Goal: Task Accomplishment & Management: Use online tool/utility

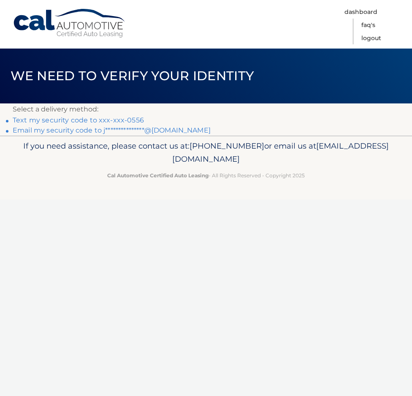
click at [84, 122] on link "Text my security code to xxx-xxx-0556" at bounding box center [78, 120] width 131 height 8
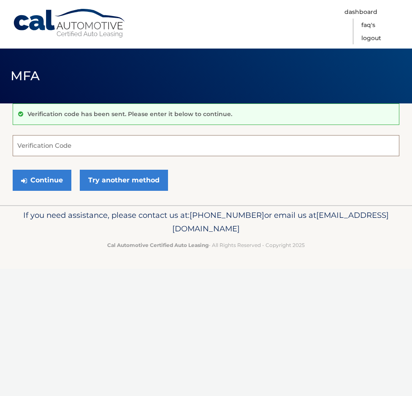
click at [191, 149] on input "Verification Code" at bounding box center [206, 145] width 387 height 21
type input "233610"
click at [13, 170] on button "Continue" at bounding box center [42, 180] width 59 height 21
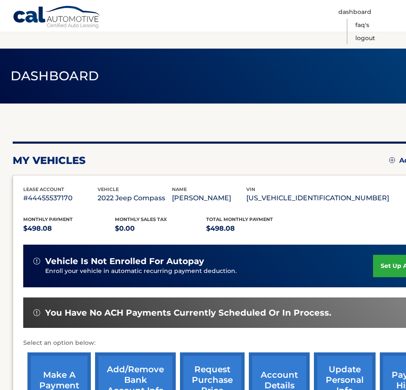
scroll to position [84, 0]
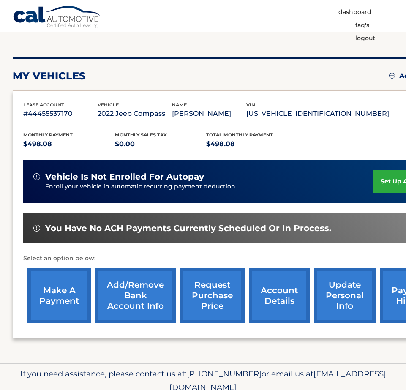
click at [71, 291] on link "make a payment" at bounding box center [58, 295] width 63 height 55
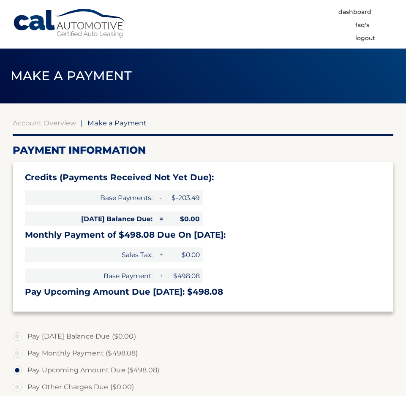
select select "NjI0MmNjMmEtNDViMi00MmUxLTljMWMtMWNkMjg1MGFkYTRm"
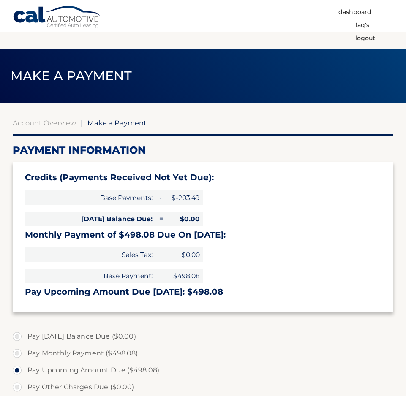
scroll to position [84, 0]
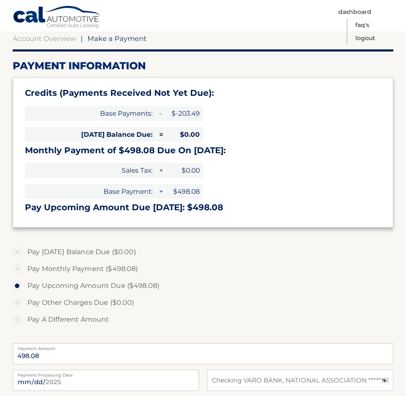
click at [59, 300] on label "Pay Other Charges Due ($0.00)" at bounding box center [203, 302] width 381 height 17
click at [19, 303] on label "Pay Other Charges Due ($0.00)" at bounding box center [203, 302] width 381 height 17
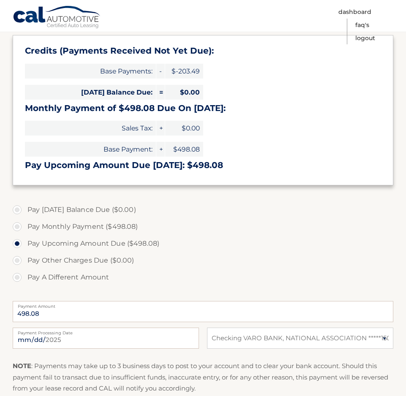
click at [20, 277] on label "Pay A Different Amount" at bounding box center [203, 277] width 381 height 17
click at [20, 277] on input "Pay A Different Amount" at bounding box center [20, 276] width 8 height 14
radio input "true"
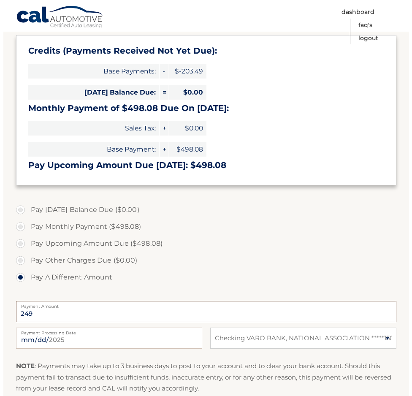
scroll to position [243, 0]
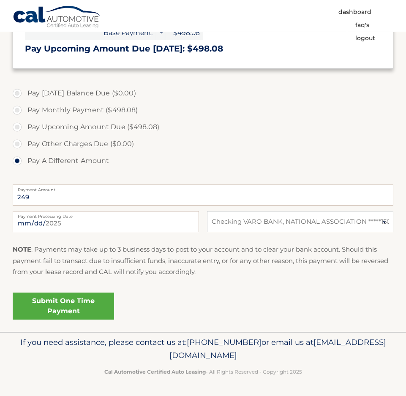
click at [89, 313] on link "Submit One Time Payment" at bounding box center [63, 306] width 101 height 27
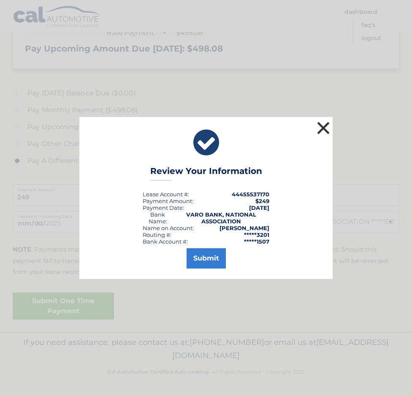
click at [322, 130] on button "×" at bounding box center [323, 128] width 17 height 17
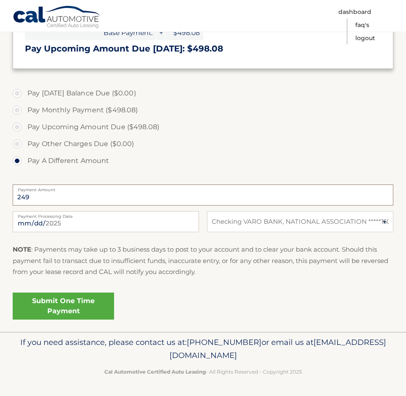
click at [54, 202] on input "249" at bounding box center [203, 195] width 381 height 21
type input "249.04"
click at [72, 305] on link "Submit One Time Payment" at bounding box center [63, 306] width 101 height 27
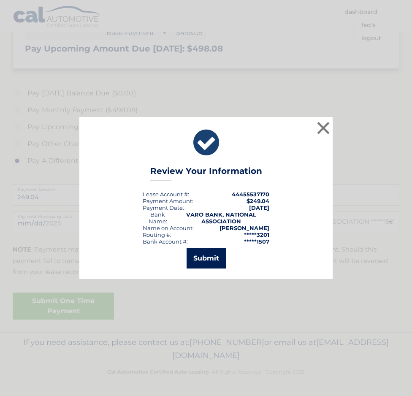
click at [203, 260] on button "Submit" at bounding box center [206, 258] width 39 height 20
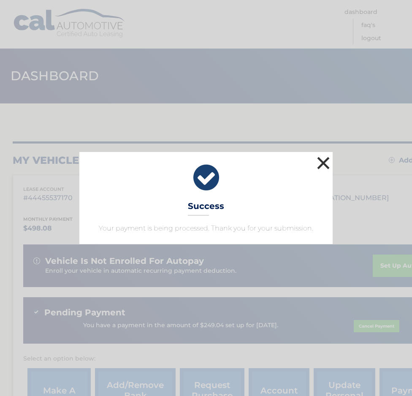
click at [322, 163] on button "×" at bounding box center [323, 163] width 17 height 17
